Goal: Task Accomplishment & Management: Manage account settings

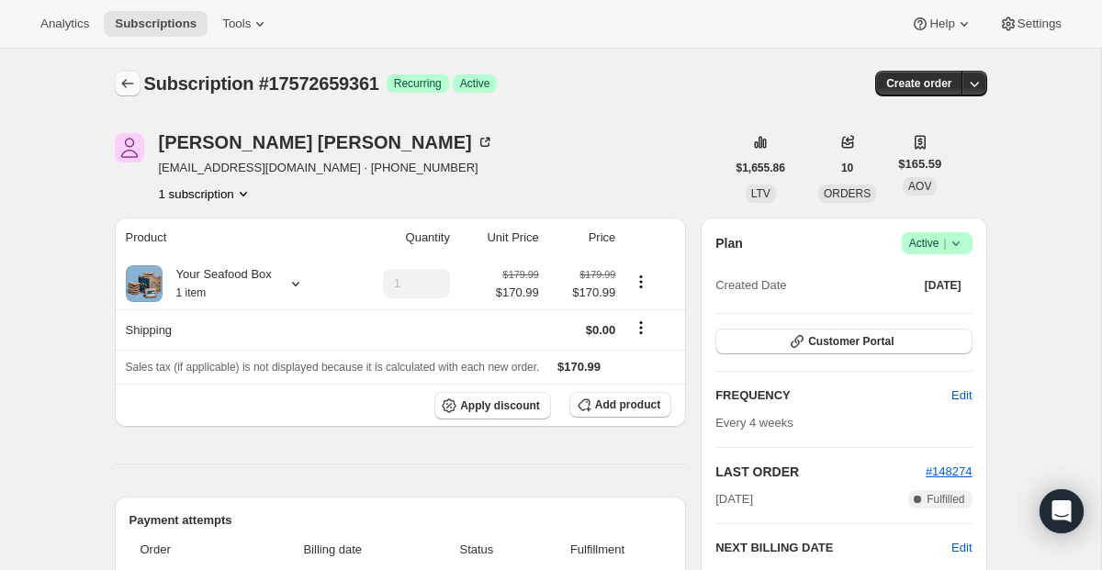
click at [127, 84] on icon "Subscriptions" at bounding box center [127, 83] width 12 height 9
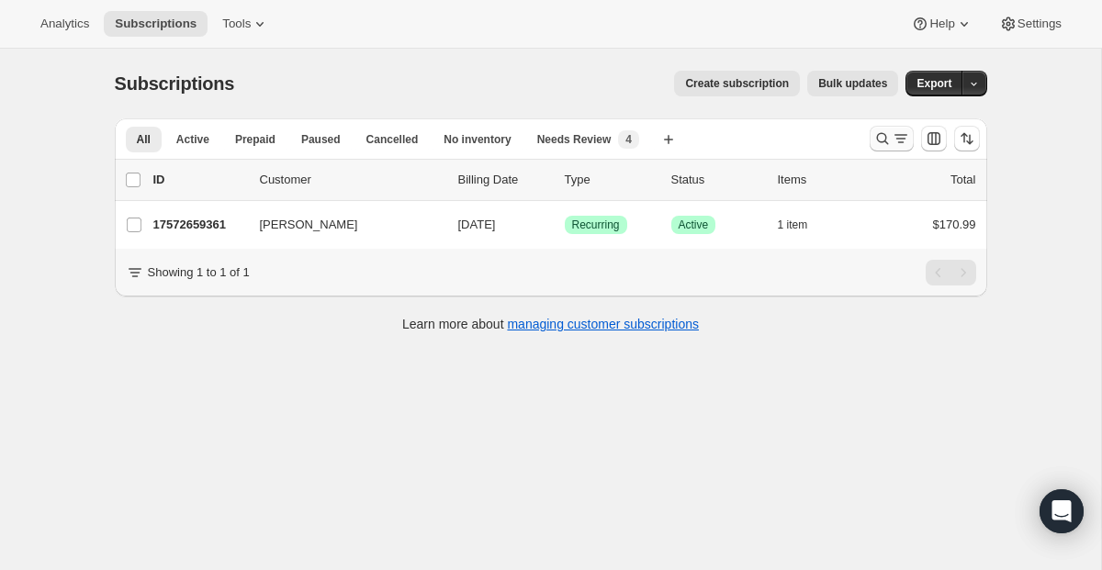
click at [883, 130] on icon "Search and filter results" at bounding box center [882, 138] width 18 height 18
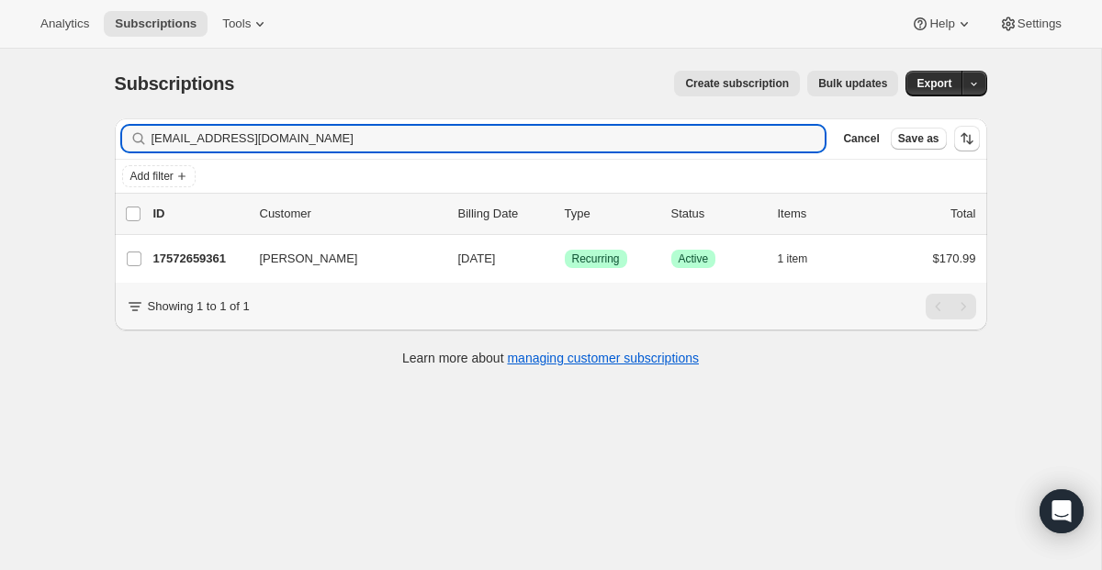
drag, startPoint x: 512, startPoint y: 139, endPoint x: 52, endPoint y: 80, distance: 462.9
click at [71, 77] on div "Subscriptions. This page is ready Subscriptions Create subscription Bulk update…" at bounding box center [550, 334] width 1101 height 570
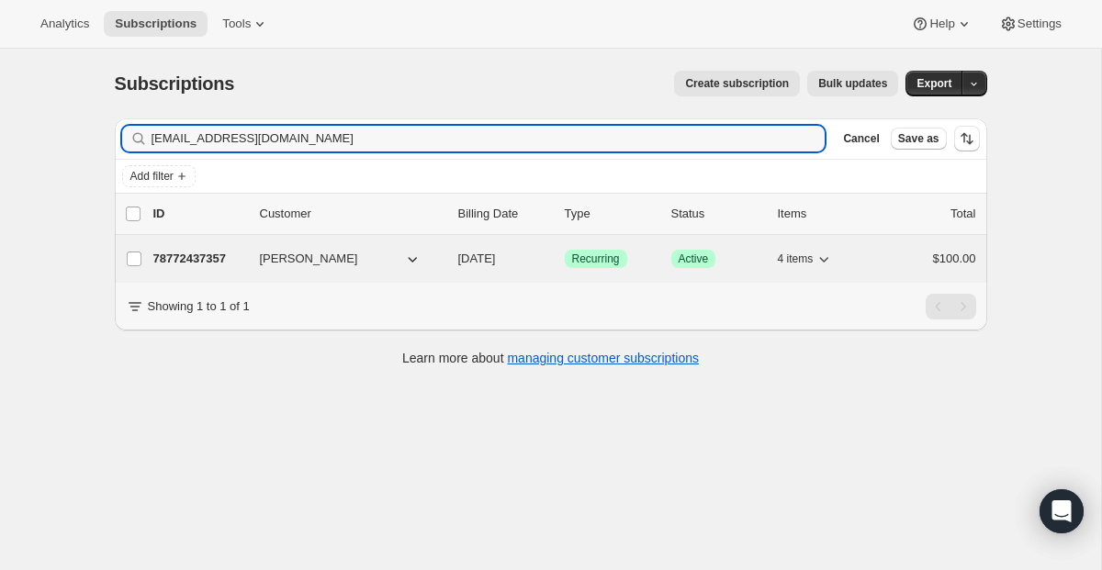
type input "[EMAIL_ADDRESS][DOMAIN_NAME]"
click at [598, 262] on span "Recurring" at bounding box center [596, 259] width 48 height 15
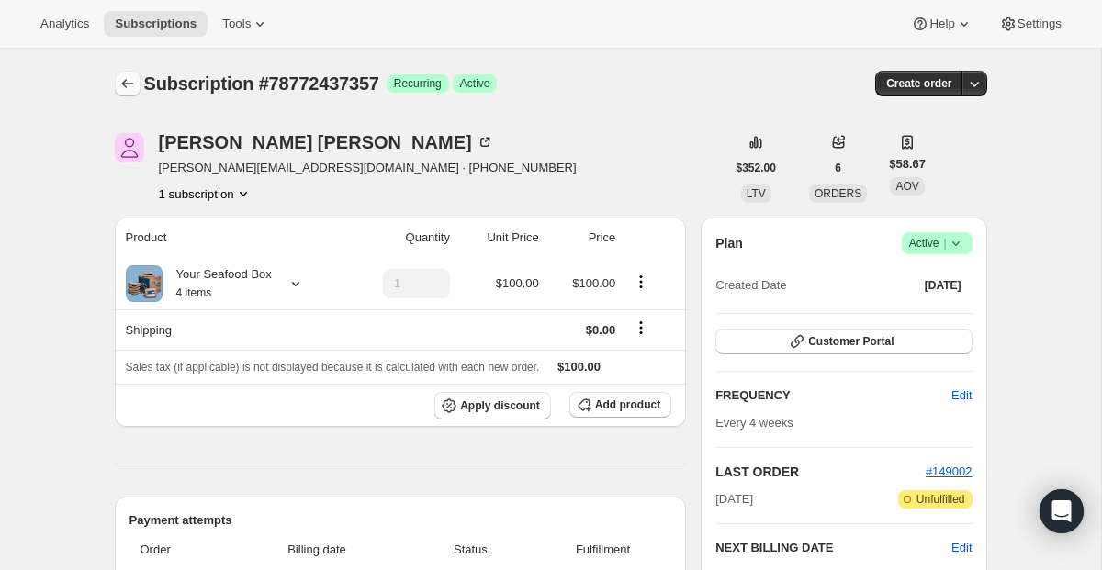
click at [131, 79] on icon "Subscriptions" at bounding box center [127, 83] width 18 height 18
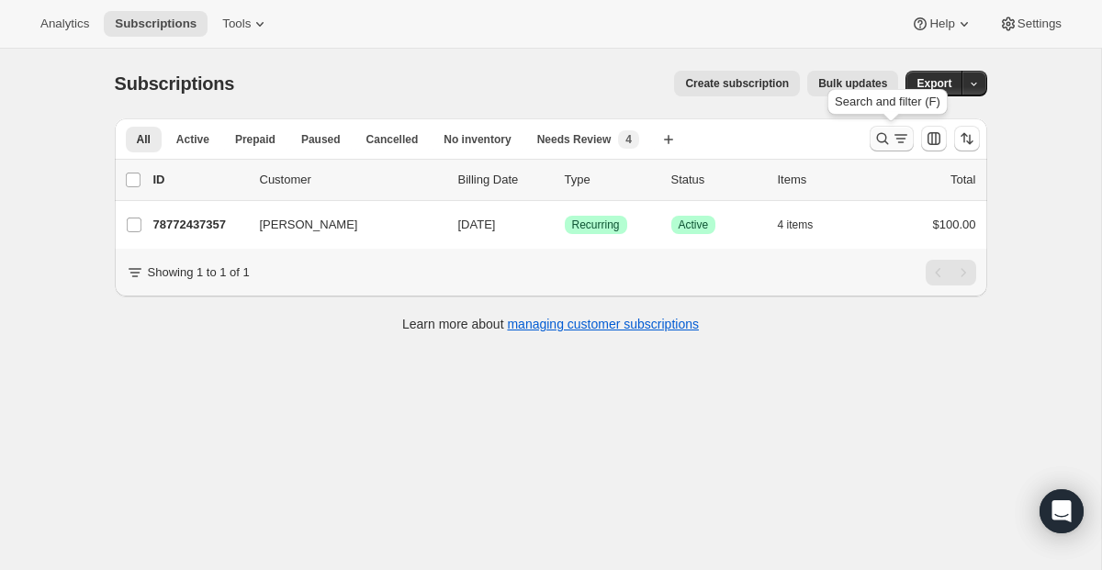
click at [882, 136] on icon "Search and filter results" at bounding box center [882, 138] width 18 height 18
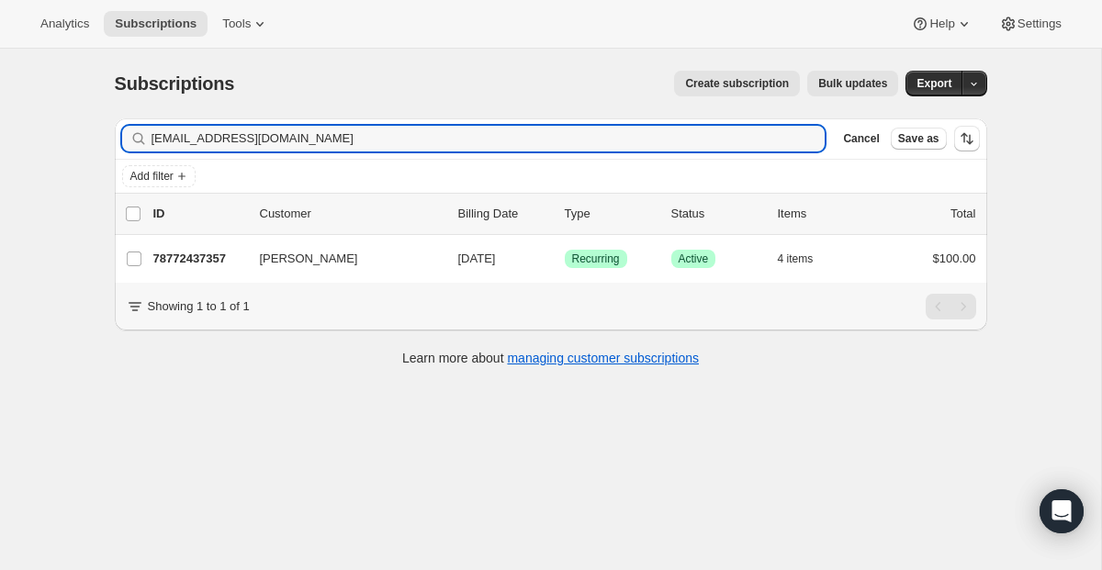
drag, startPoint x: 361, startPoint y: 142, endPoint x: 73, endPoint y: 89, distance: 292.3
click at [85, 89] on div "Subscriptions. This page is ready Subscriptions Create subscription Bulk update…" at bounding box center [550, 334] width 1101 height 570
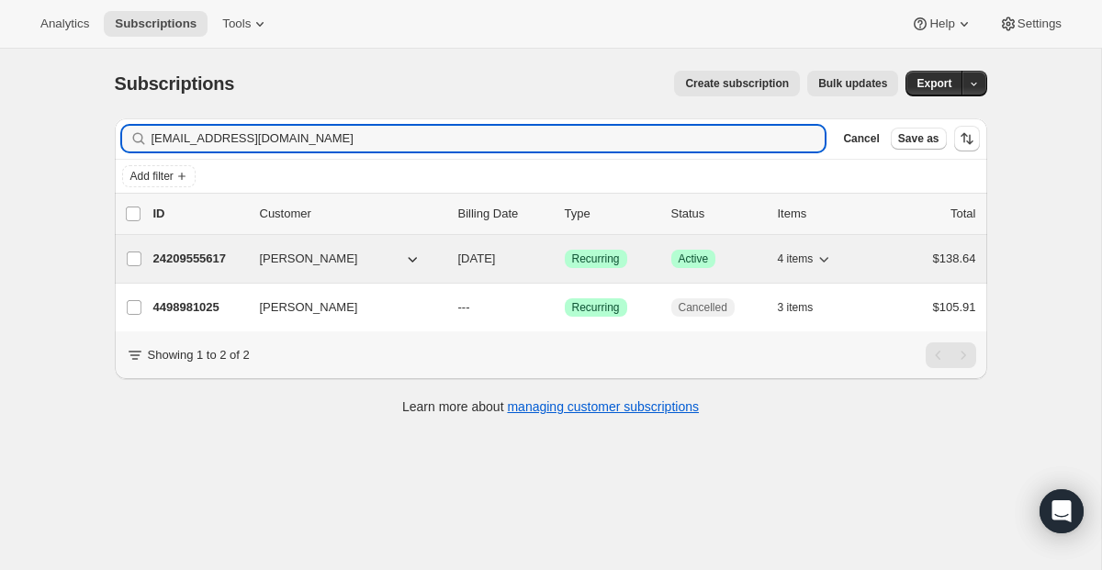
type input "[EMAIL_ADDRESS][DOMAIN_NAME]"
click at [611, 260] on span "Recurring" at bounding box center [596, 259] width 48 height 15
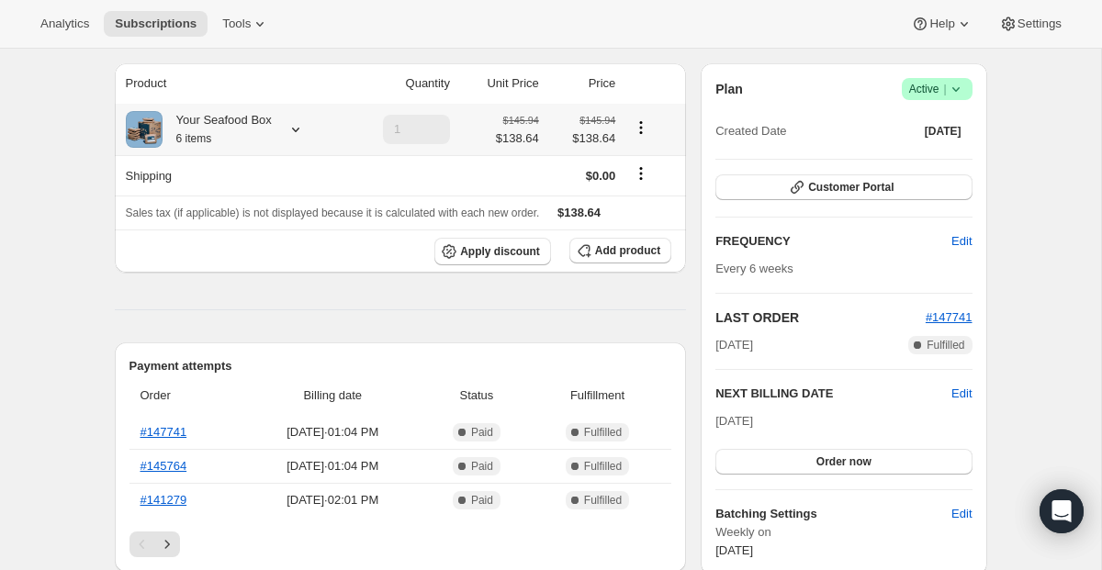
scroll to position [156, 0]
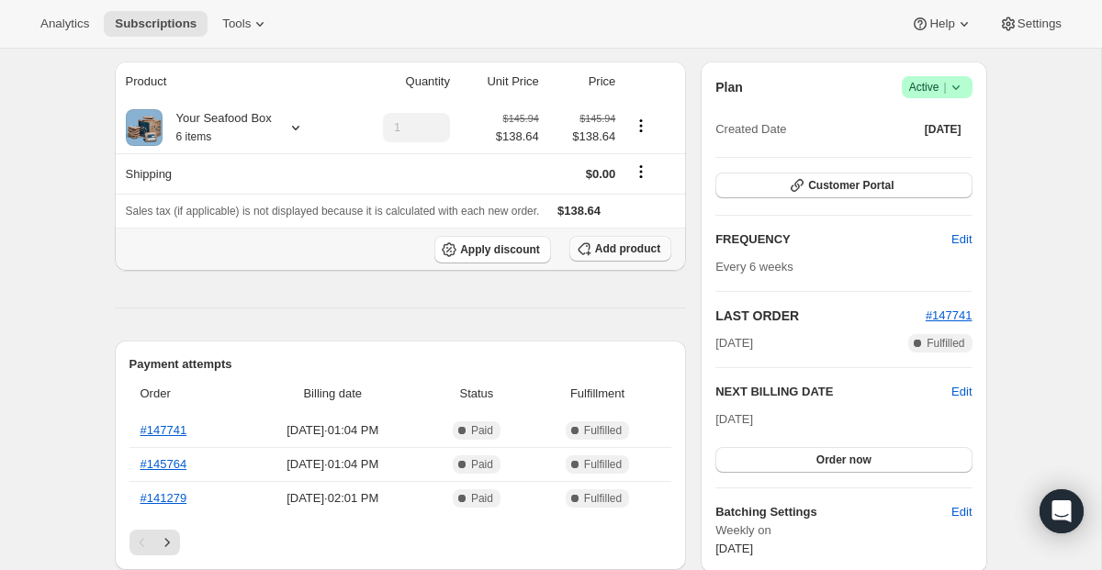
click at [591, 250] on icon "button" at bounding box center [584, 249] width 18 height 18
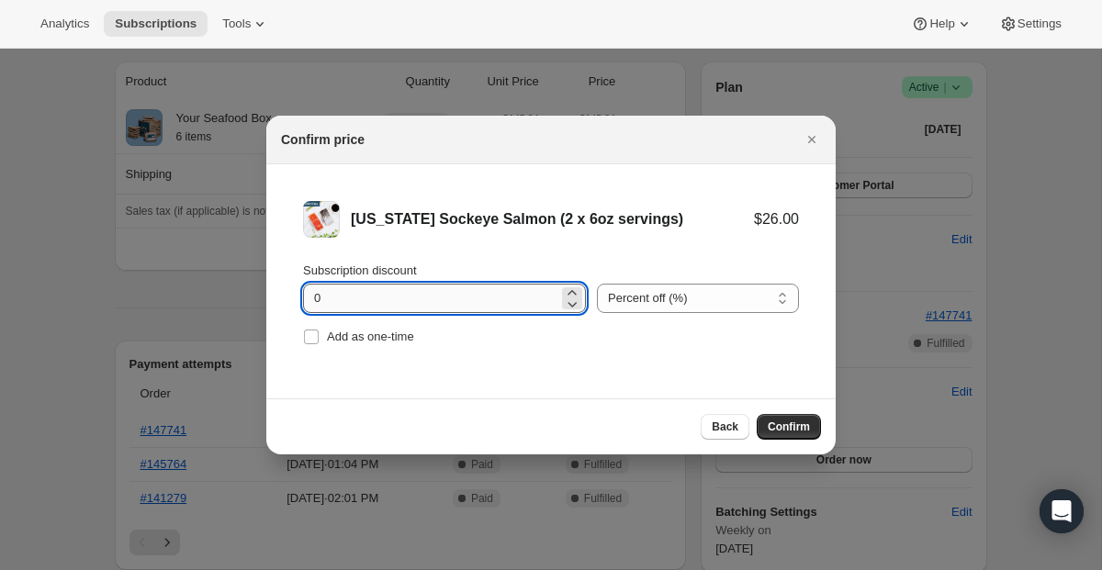
click at [462, 308] on input "0" at bounding box center [430, 298] width 255 height 29
type input "100"
click at [384, 335] on span "Add as one-time" at bounding box center [370, 337] width 87 height 14
click at [319, 335] on input "Add as one-time" at bounding box center [311, 337] width 15 height 15
checkbox input "true"
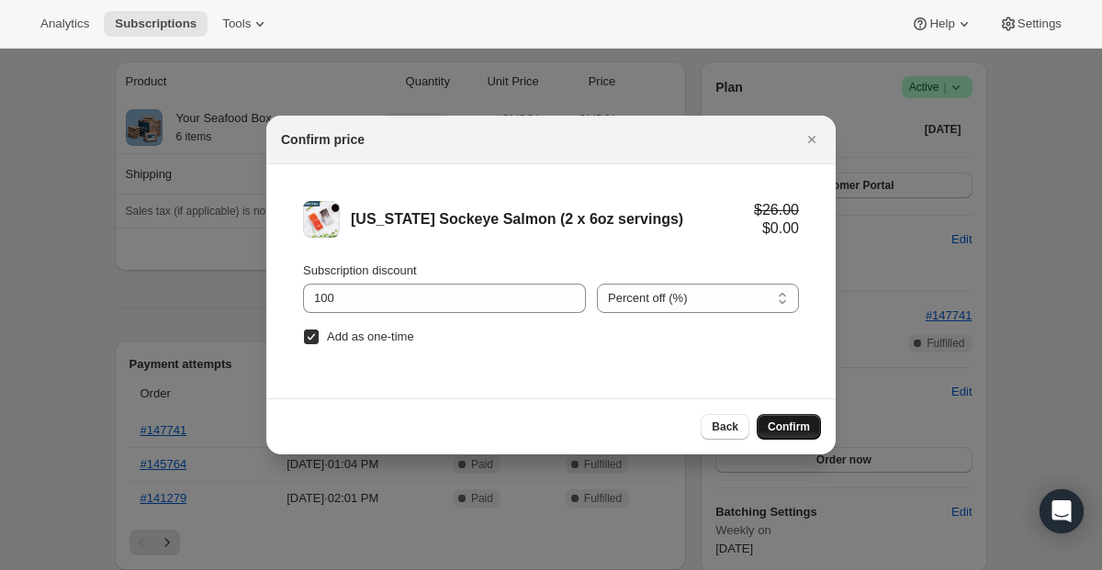
click at [775, 426] on span "Confirm" at bounding box center [789, 427] width 42 height 15
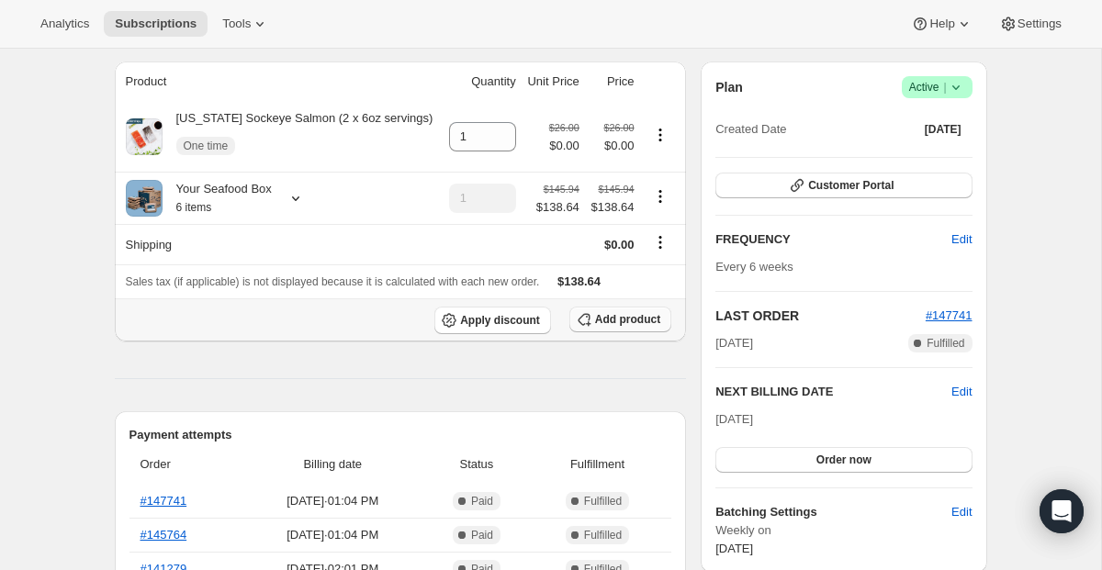
click at [592, 326] on button "Add product" at bounding box center [620, 320] width 102 height 26
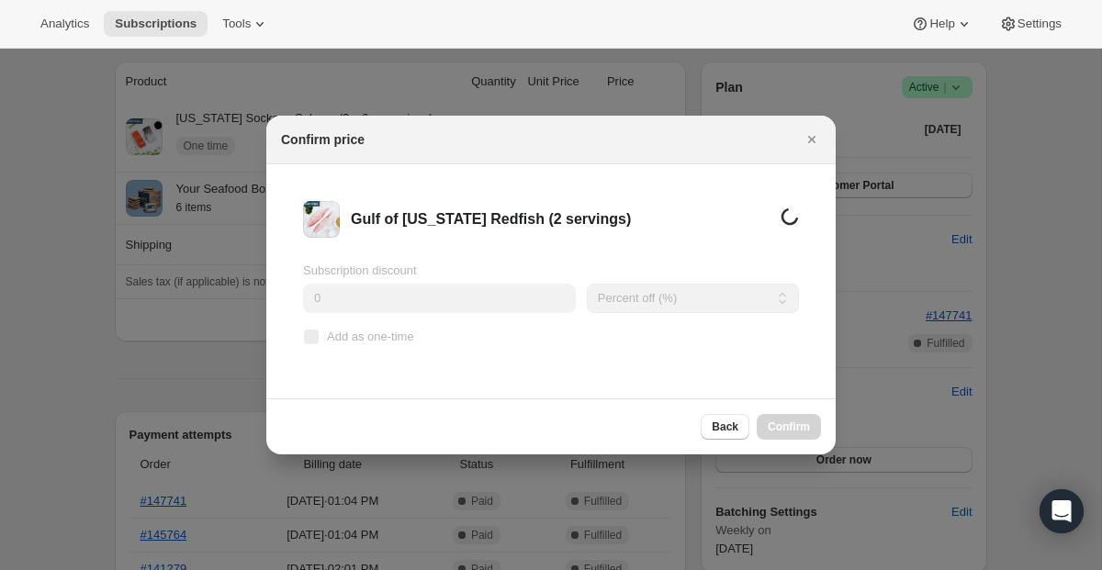
scroll to position [0, 0]
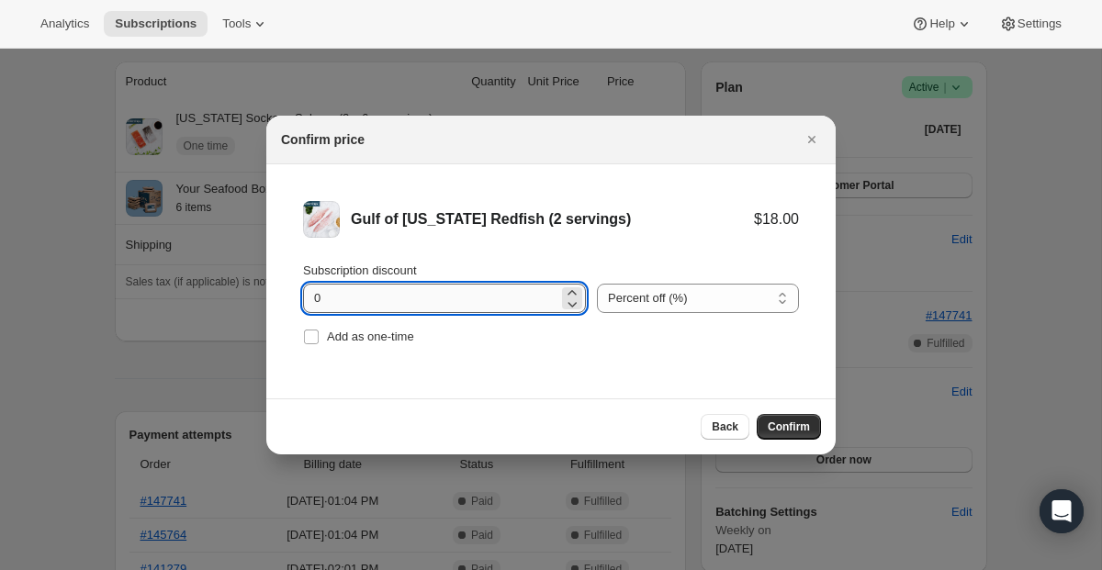
click at [427, 298] on input "0" at bounding box center [430, 298] width 255 height 29
type input "100"
click at [397, 335] on span "Add as one-time" at bounding box center [370, 337] width 87 height 14
click at [319, 335] on input "Add as one-time" at bounding box center [311, 337] width 15 height 15
checkbox input "true"
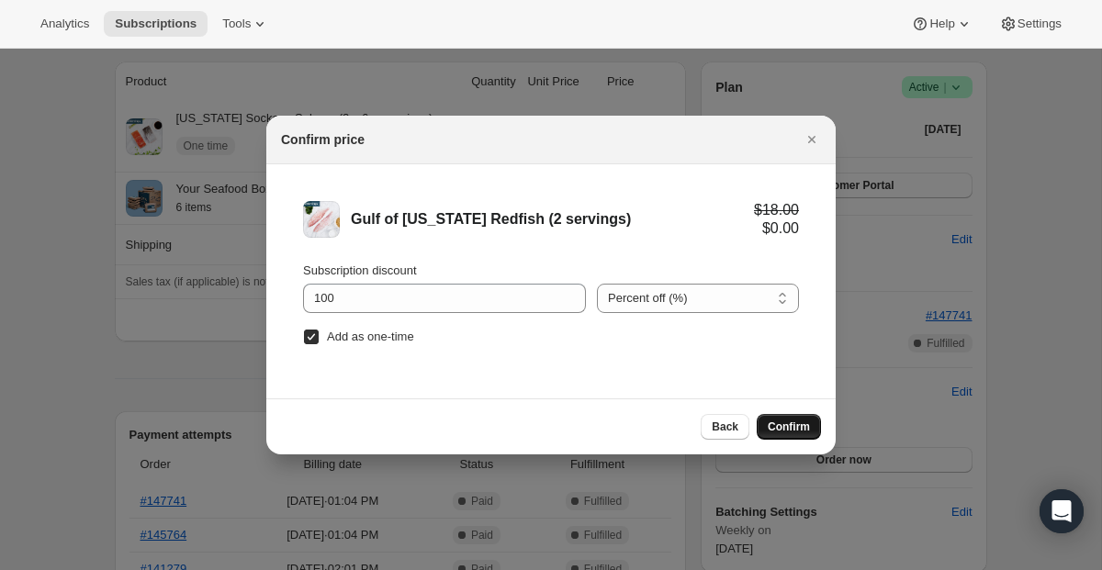
click at [770, 422] on span "Confirm" at bounding box center [789, 427] width 42 height 15
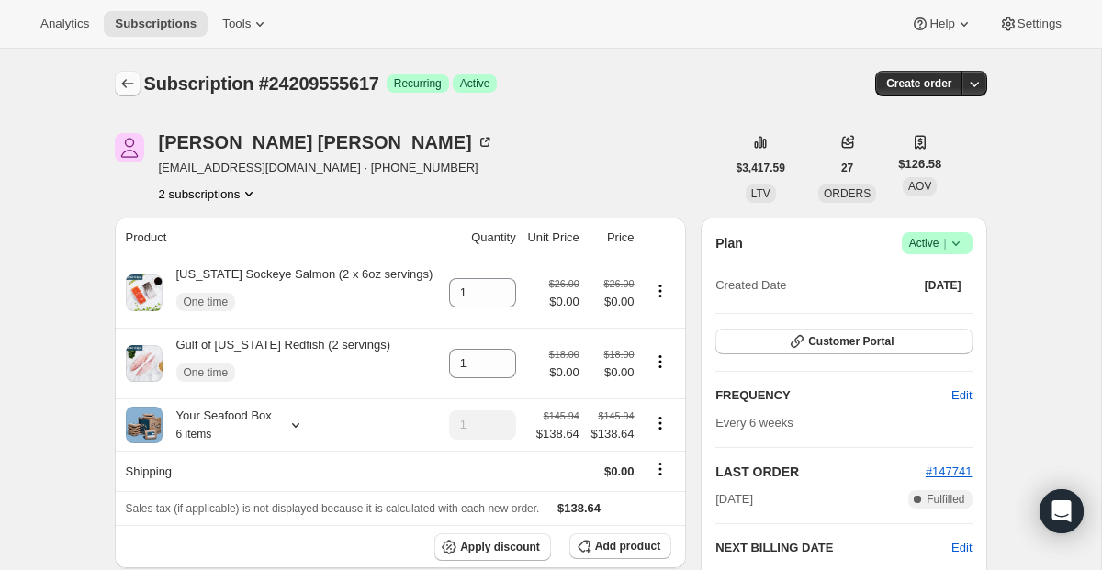
click at [118, 74] on icon "Subscriptions" at bounding box center [127, 83] width 18 height 18
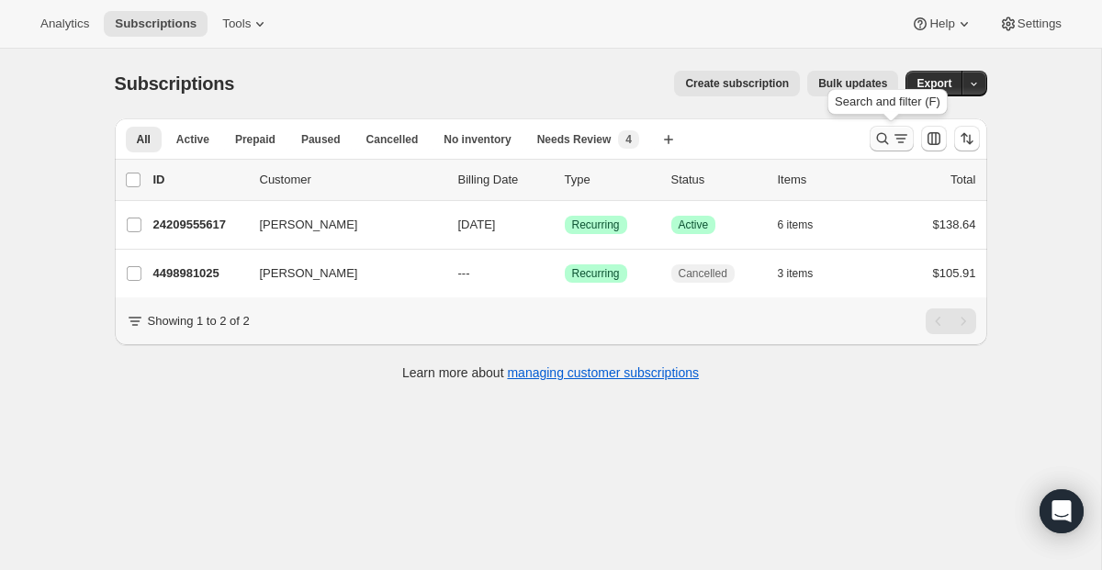
click at [882, 141] on icon "Search and filter results" at bounding box center [882, 139] width 12 height 12
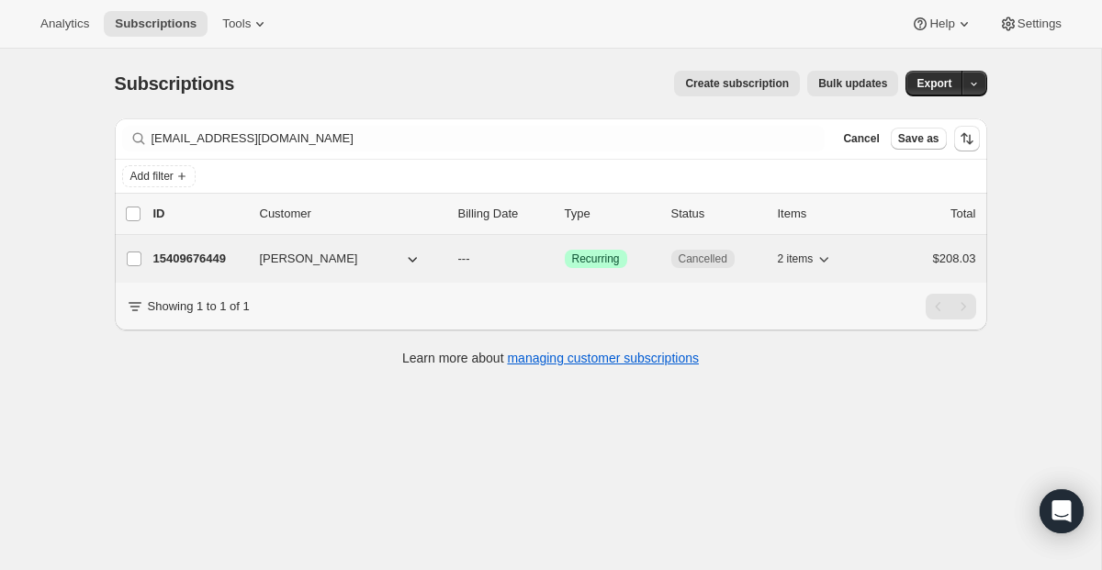
click at [287, 260] on span "[PERSON_NAME]" at bounding box center [309, 259] width 98 height 18
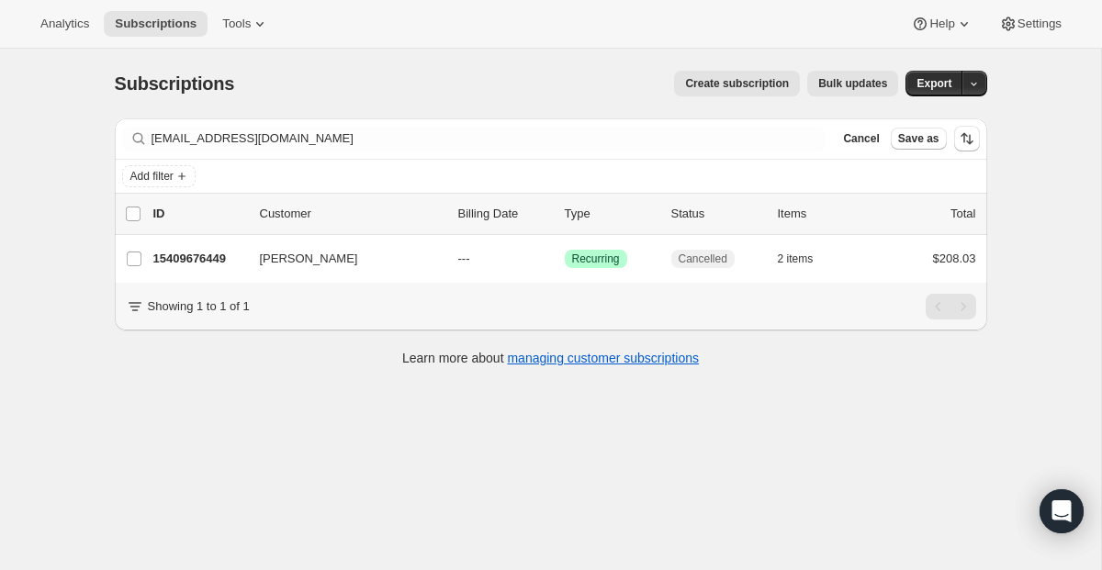
click at [390, 152] on div "Filter subscribers [EMAIL_ADDRESS][DOMAIN_NAME] Clear Cancel Save as" at bounding box center [551, 138] width 872 height 40
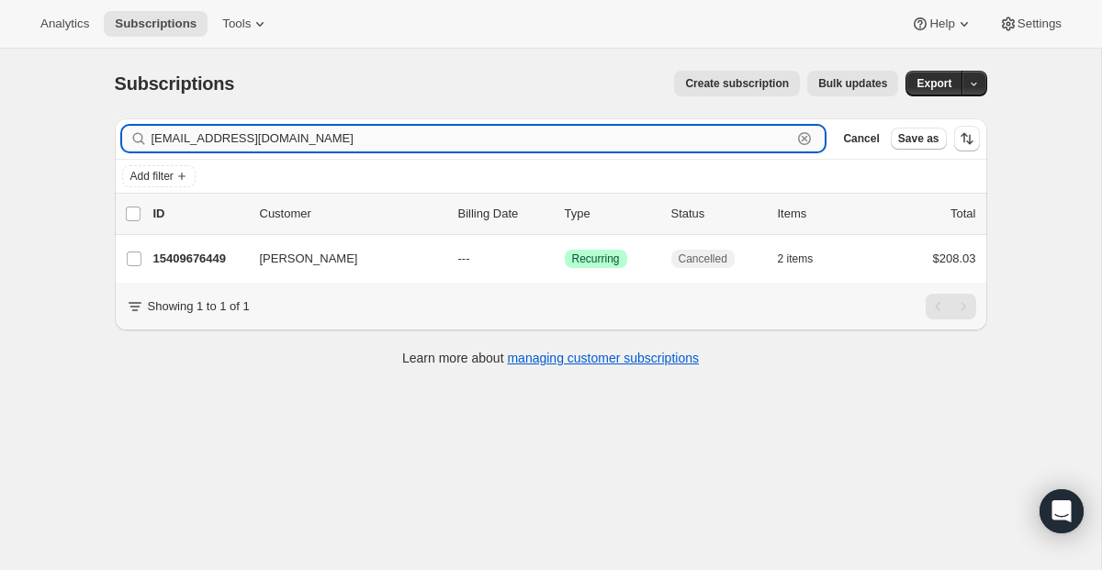
paste input "[PERSON_NAME].peralta07"
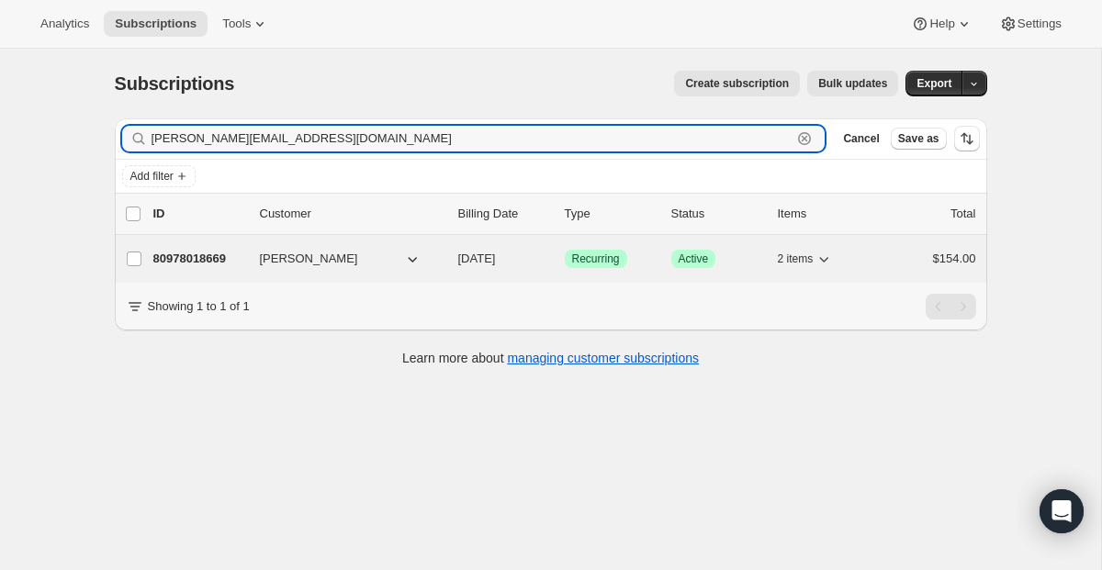
type input "[PERSON_NAME][EMAIL_ADDRESS][DOMAIN_NAME]"
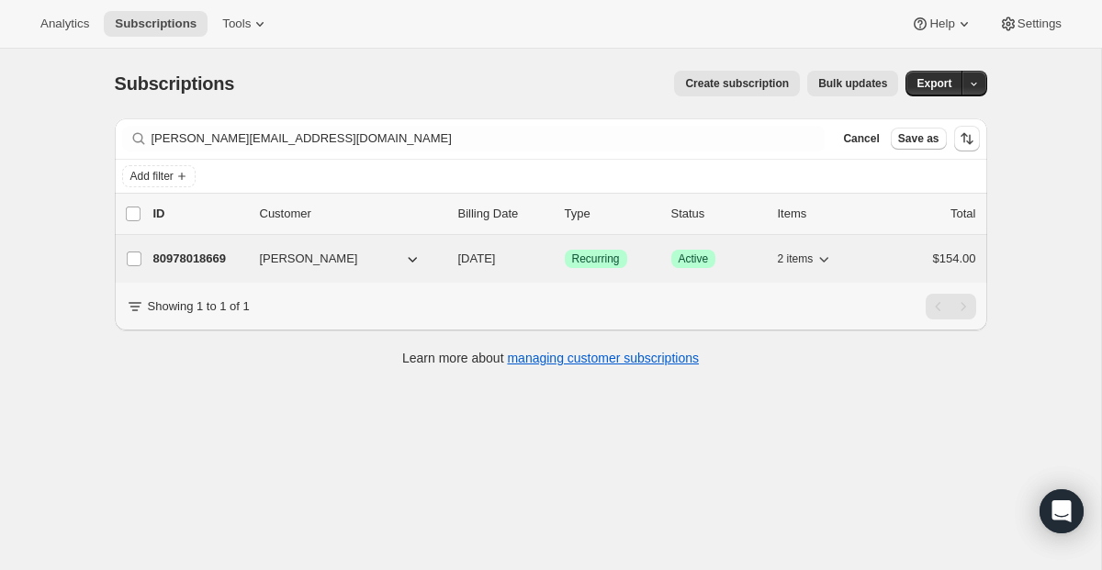
click at [584, 255] on span "Recurring" at bounding box center [596, 259] width 48 height 15
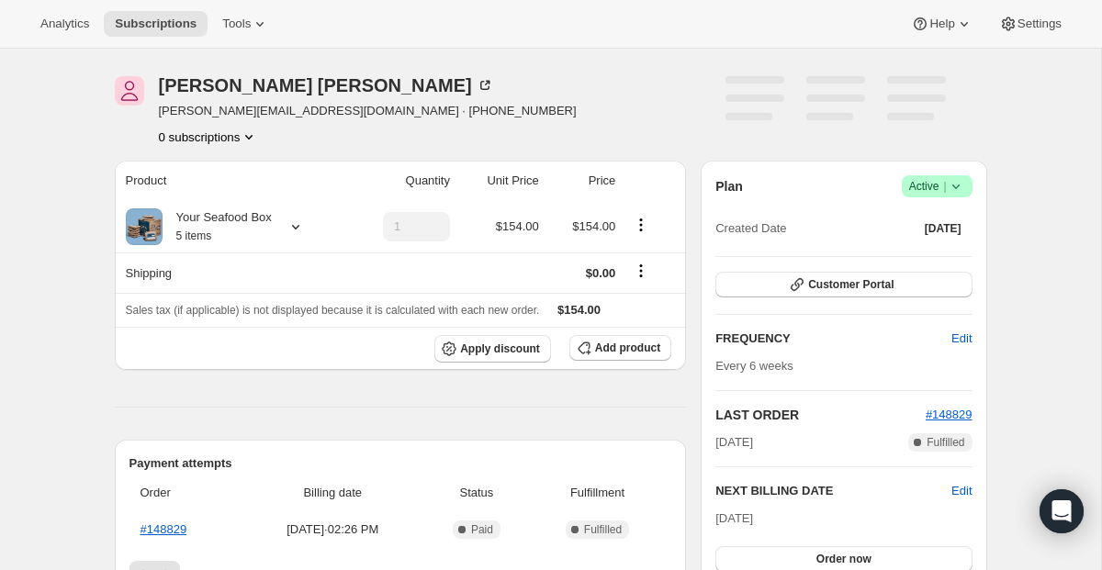
scroll to position [68, 0]
